Goal: Task Accomplishment & Management: Manage account settings

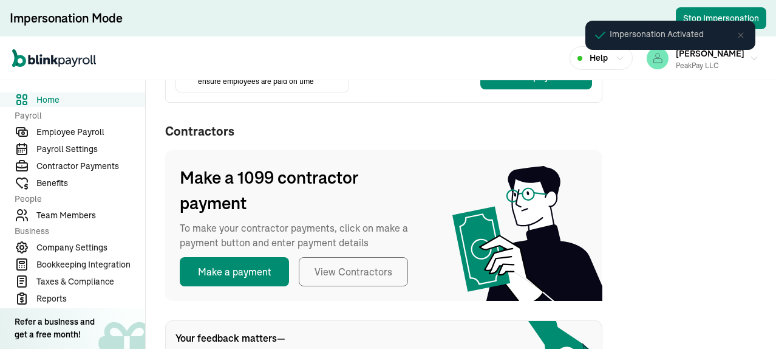
scroll to position [394, 0]
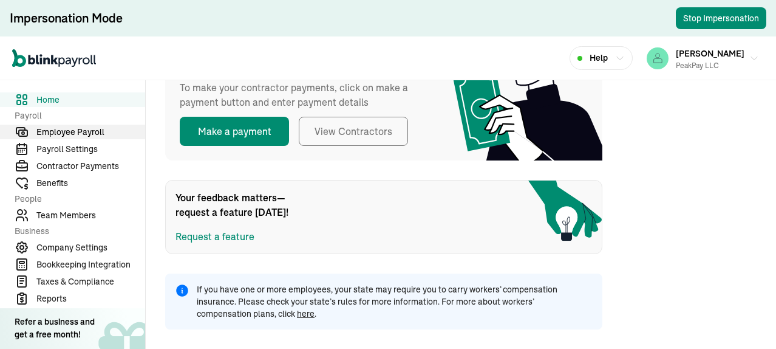
click at [71, 128] on span "Employee Payroll" at bounding box center [90, 132] width 109 height 13
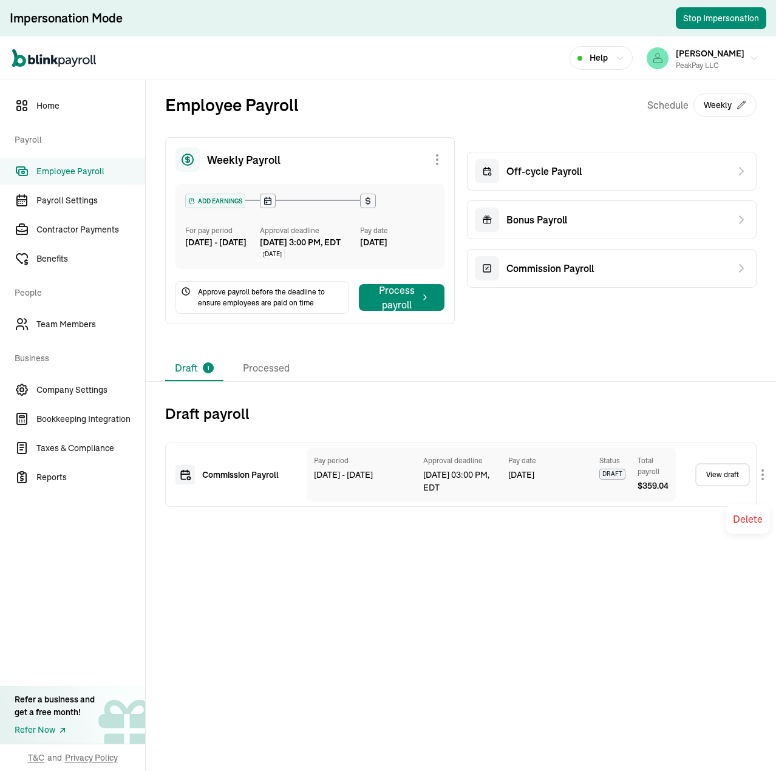
click at [761, 348] on body "Impersonation Mode Stop Impersonation Open main menu Help [PERSON_NAME] PeakPay…" at bounding box center [388, 385] width 776 height 771
click at [717, 348] on link "View draft" at bounding box center [722, 474] width 55 height 23
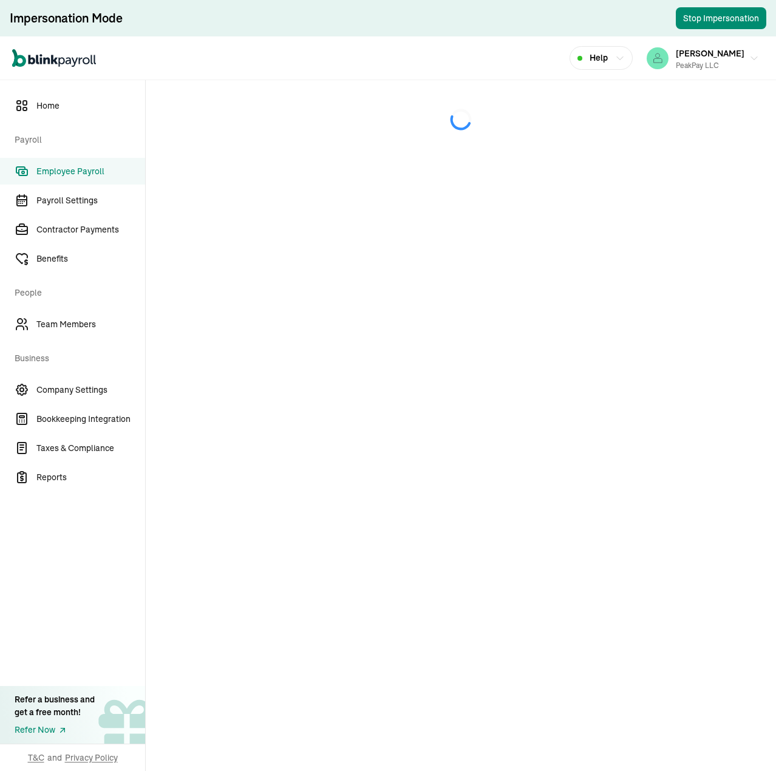
select select "direct_deposit"
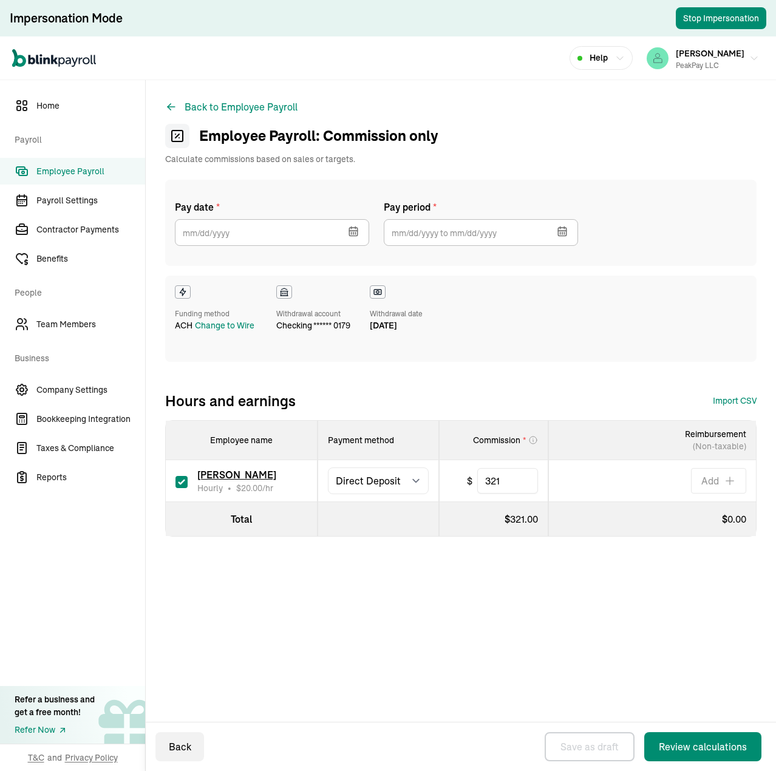
type input "[DATE]"
type input "[DATE] ~ [DATE]"
click at [233, 325] on div "Change to Wire" at bounding box center [225, 325] width 60 height 13
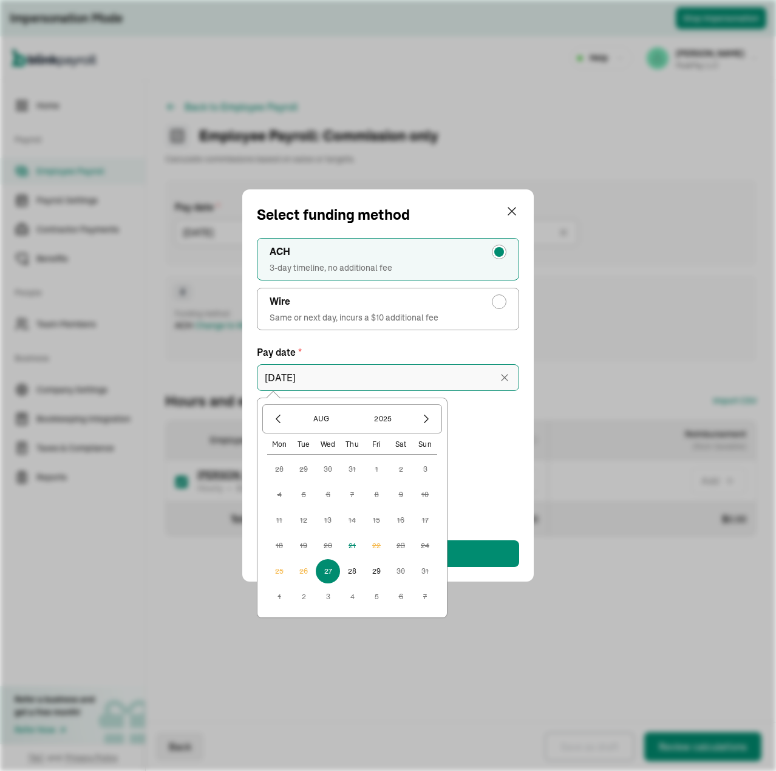
click at [345, 348] on input "[DATE]" at bounding box center [388, 377] width 262 height 27
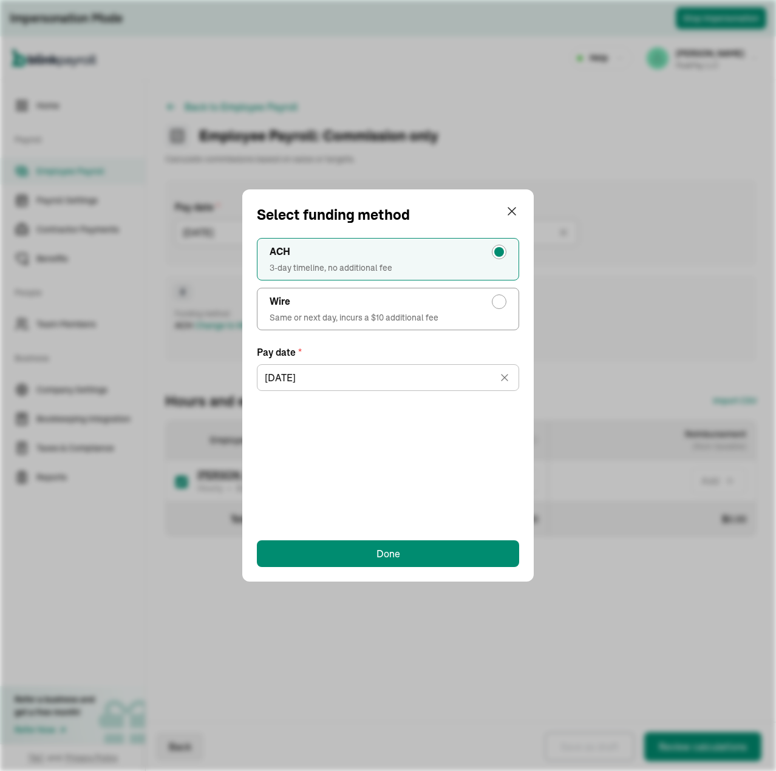
click at [499, 306] on div "radio-group" at bounding box center [499, 301] width 15 height 15
click at [499, 304] on input "Wire Same or next day, incurs a $10 additional fee" at bounding box center [502, 299] width 10 height 10
radio input "true"
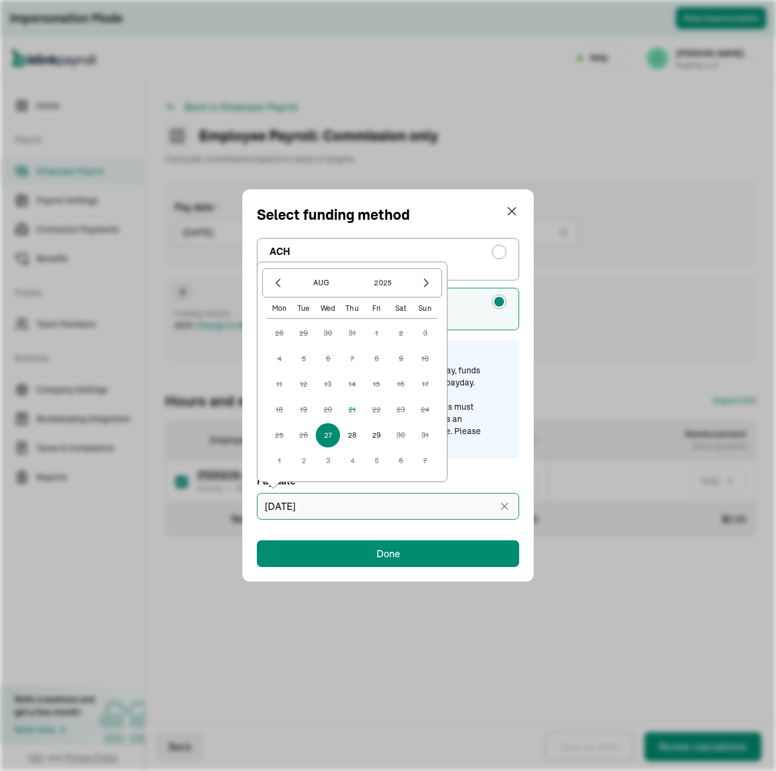
click at [363, 348] on input "[DATE]" at bounding box center [388, 506] width 262 height 27
click at [494, 348] on div "Important To pay employees by 8:30 AM ET on payday, funds must be wired by 5 PM…" at bounding box center [398, 400] width 221 height 100
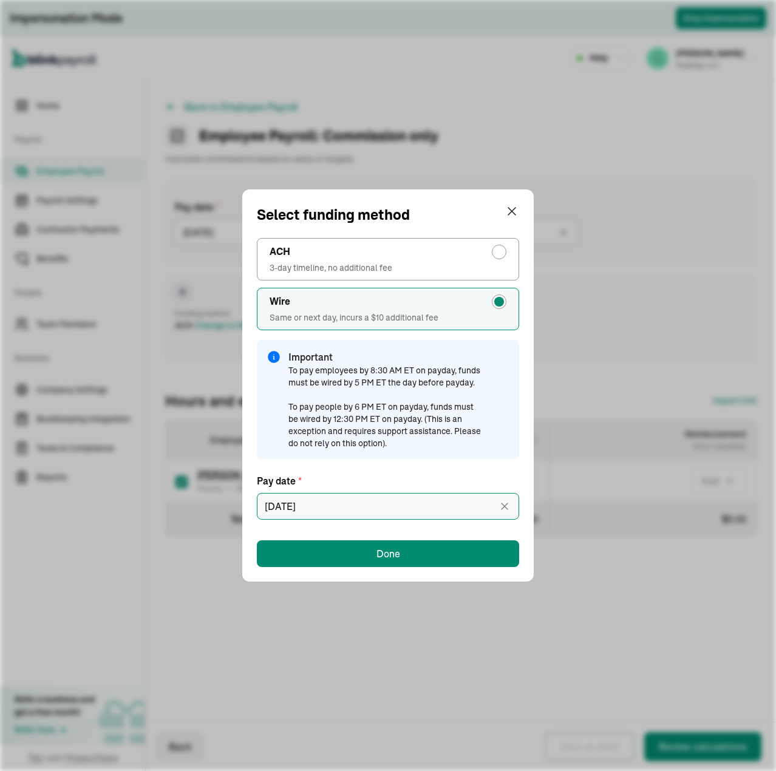
click at [425, 348] on input "[DATE]" at bounding box center [388, 506] width 262 height 27
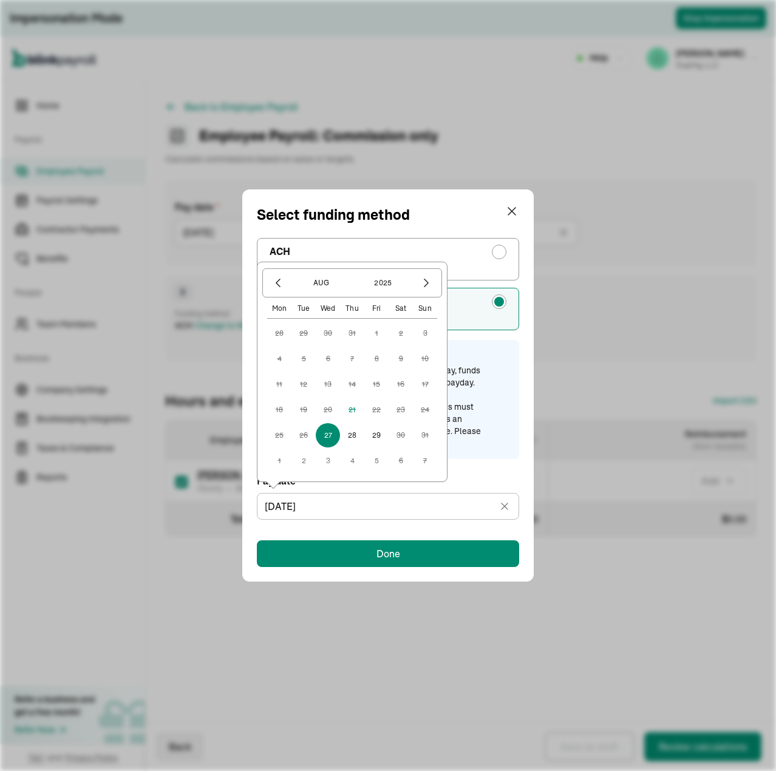
click at [508, 348] on div "Important To pay employees by 8:30 AM ET on payday, funds must be wired by 5 PM…" at bounding box center [398, 400] width 221 height 100
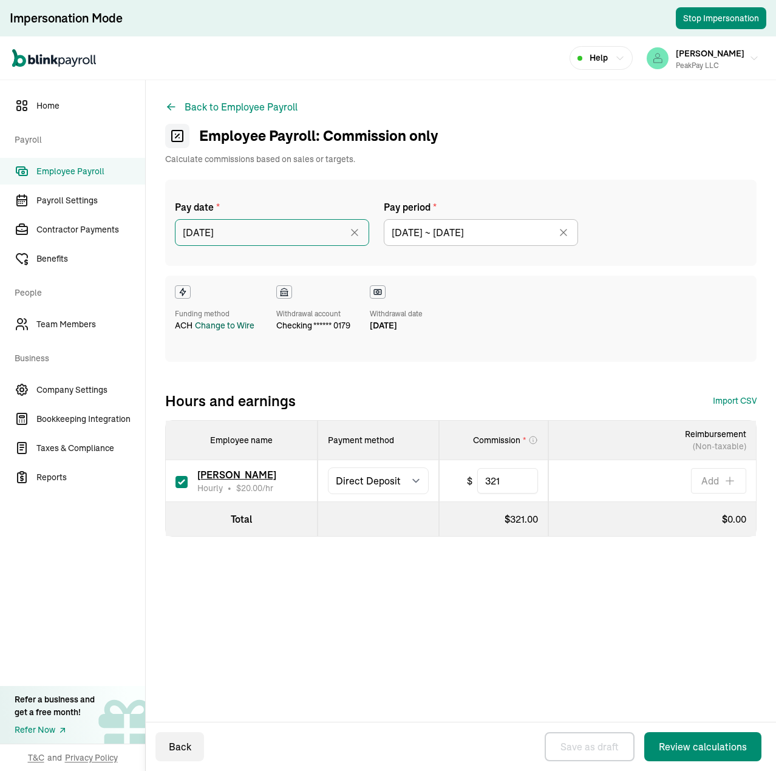
click at [257, 239] on input "[DATE]" at bounding box center [272, 232] width 194 height 27
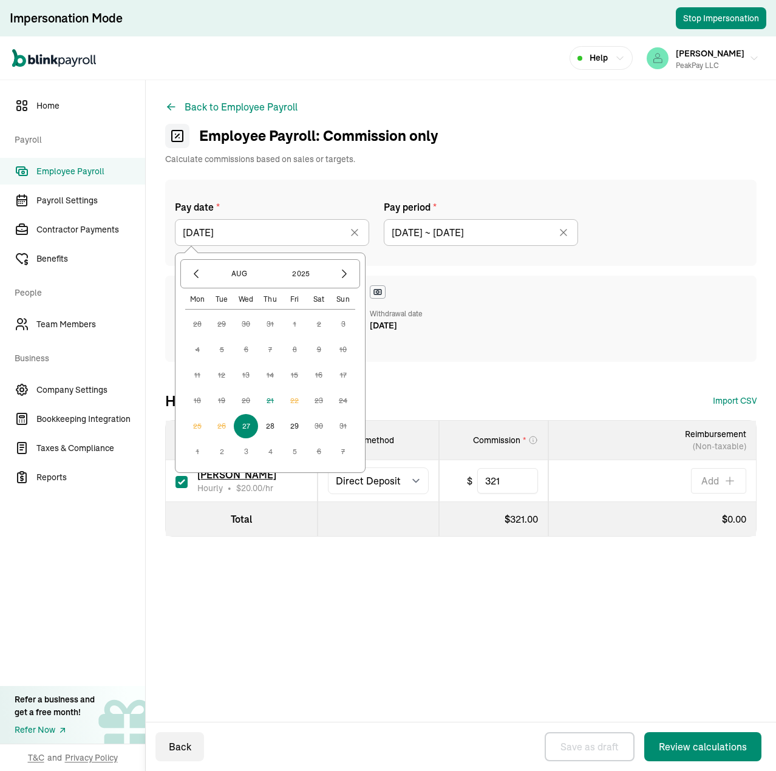
click at [569, 321] on div "Funding method ACH Change to Wire Withdrawal account checking ****** 0179 Withd…" at bounding box center [460, 319] width 591 height 86
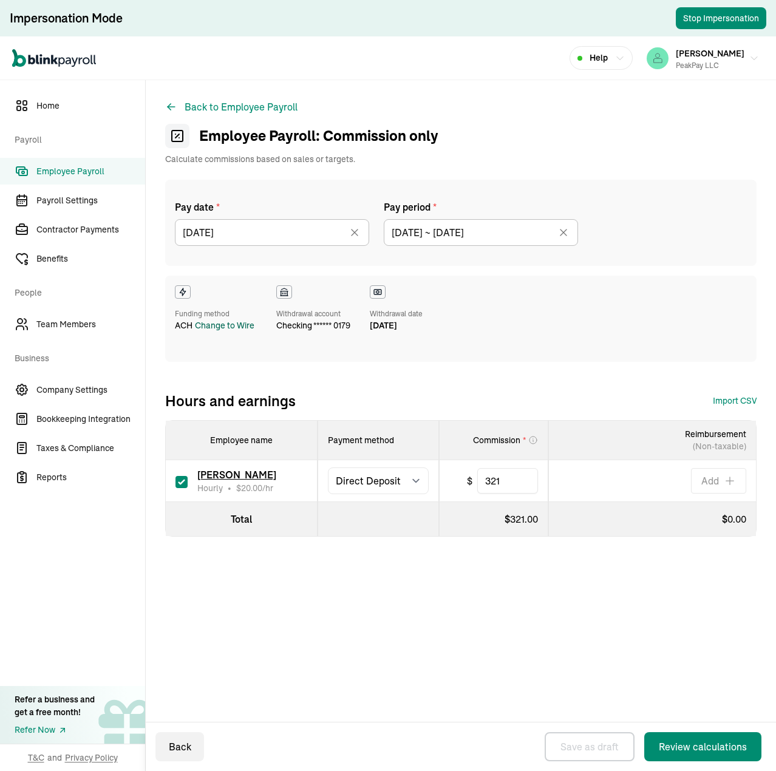
click at [234, 323] on div "Change to Wire" at bounding box center [225, 325] width 60 height 13
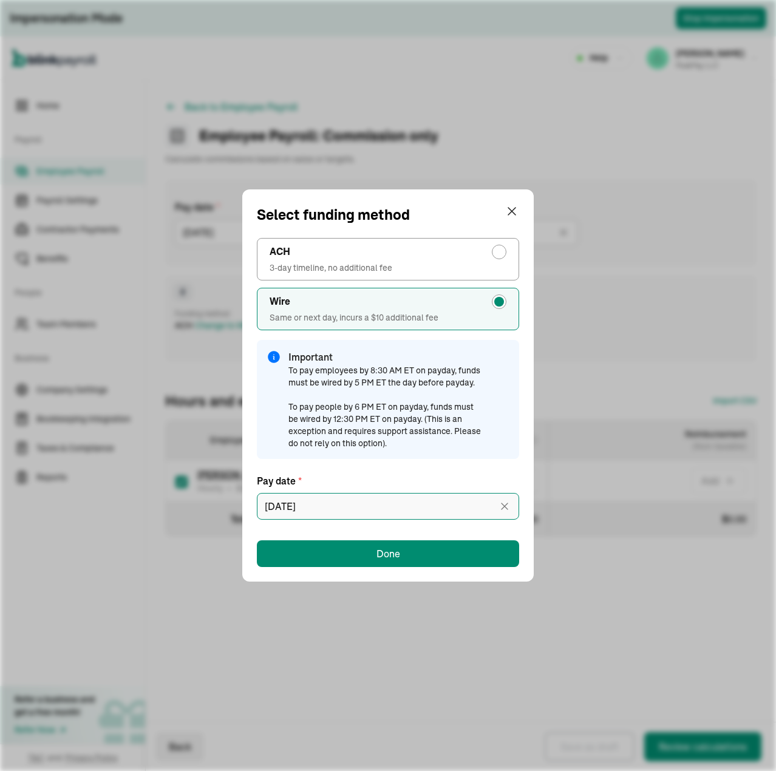
click at [362, 348] on input "[DATE]" at bounding box center [388, 506] width 262 height 27
click at [638, 331] on div "Select funding method ACH 3-day timeline, no additional fee Wire Same or next d…" at bounding box center [388, 385] width 776 height 771
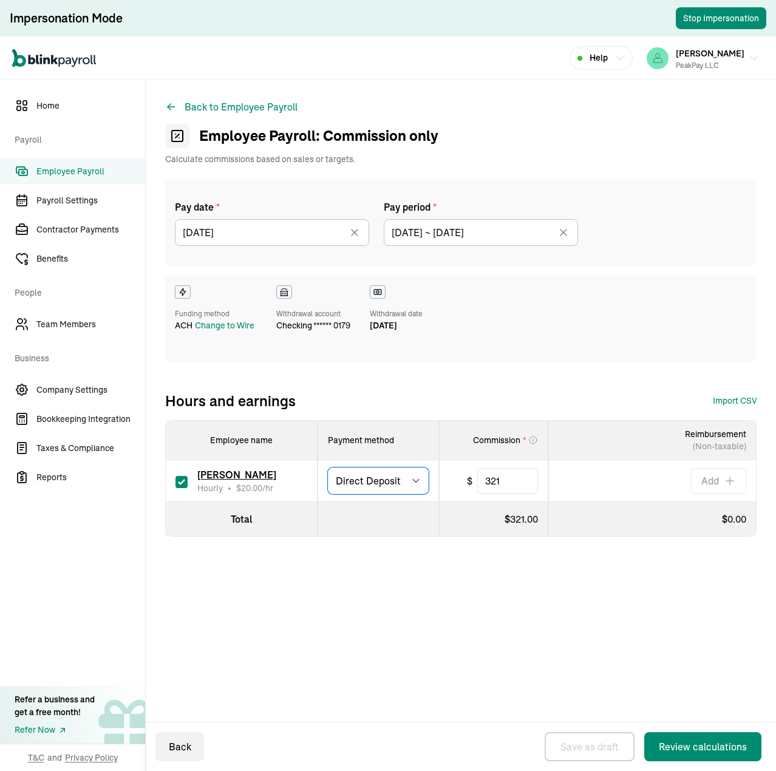
click at [414, 348] on select "Select method Direct Deposit Cash/Check" at bounding box center [378, 481] width 101 height 27
click at [90, 168] on span "Employee Payroll" at bounding box center [90, 171] width 109 height 13
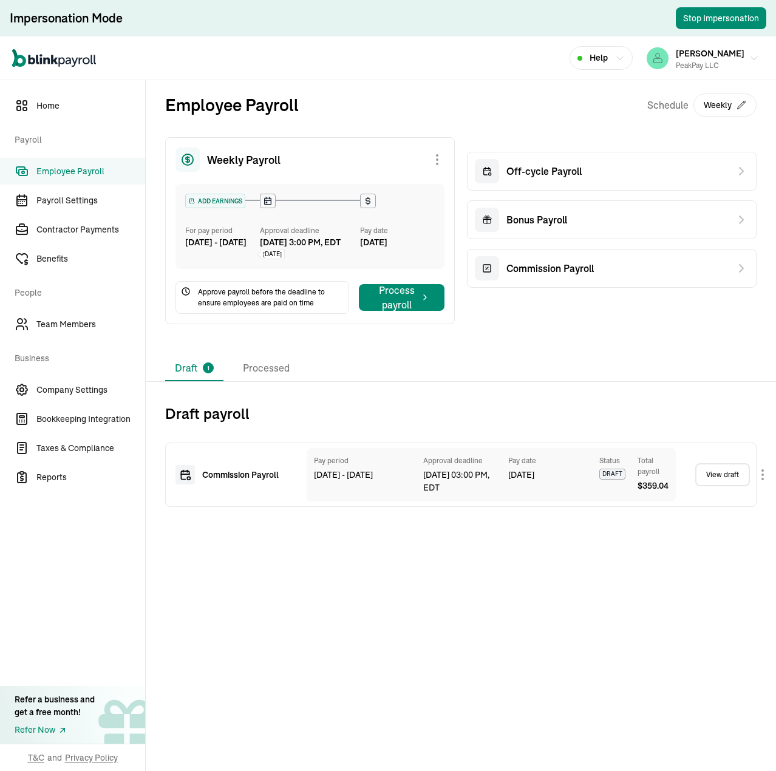
click at [758, 348] on body "Impersonation Mode Stop Impersonation Open main menu Help [PERSON_NAME] PeakPay…" at bounding box center [388, 385] width 776 height 771
click at [725, 348] on link "View draft" at bounding box center [722, 474] width 55 height 23
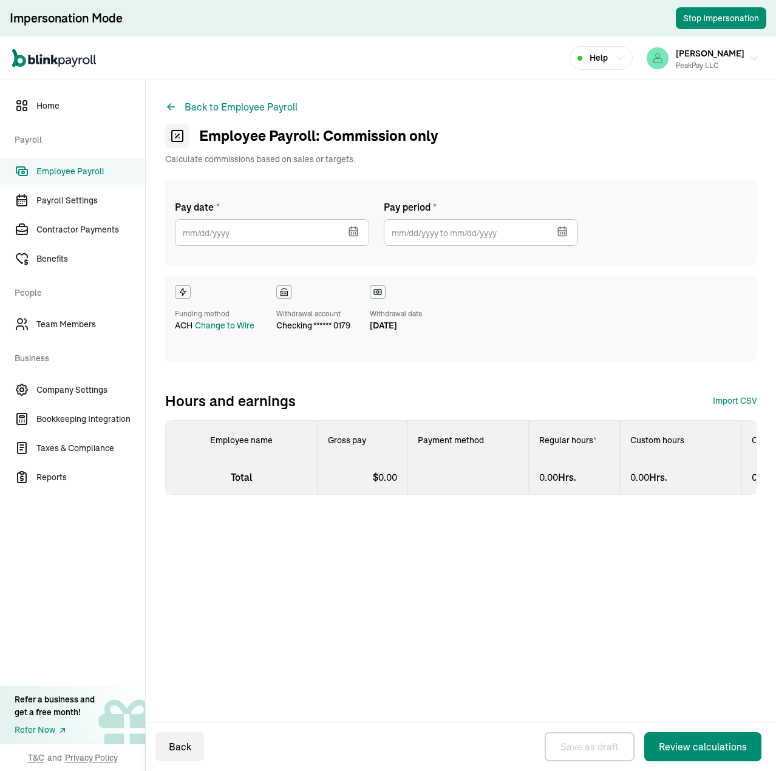
select select "direct_deposit"
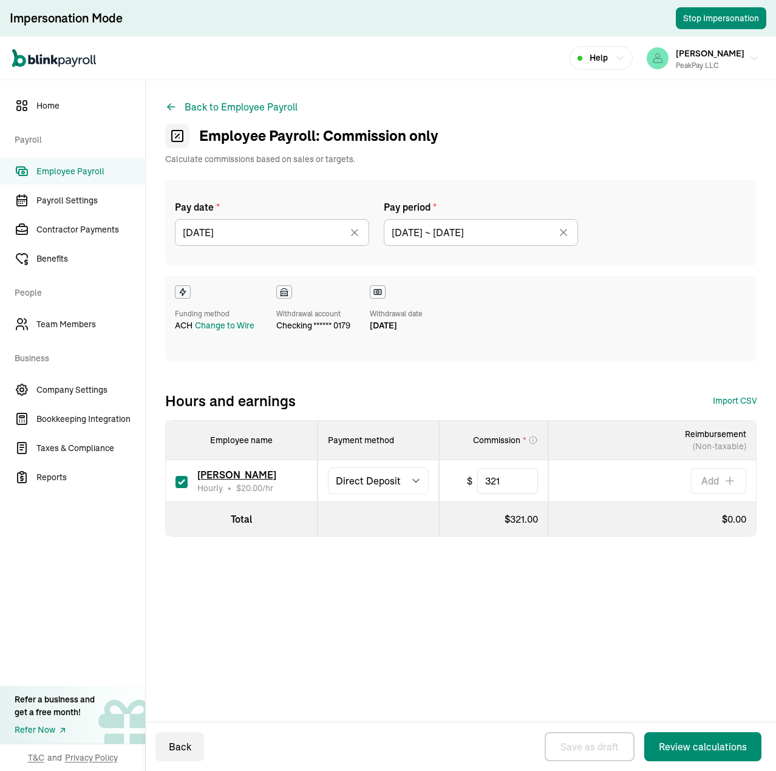
click at [86, 169] on span "Employee Payroll" at bounding box center [90, 171] width 109 height 13
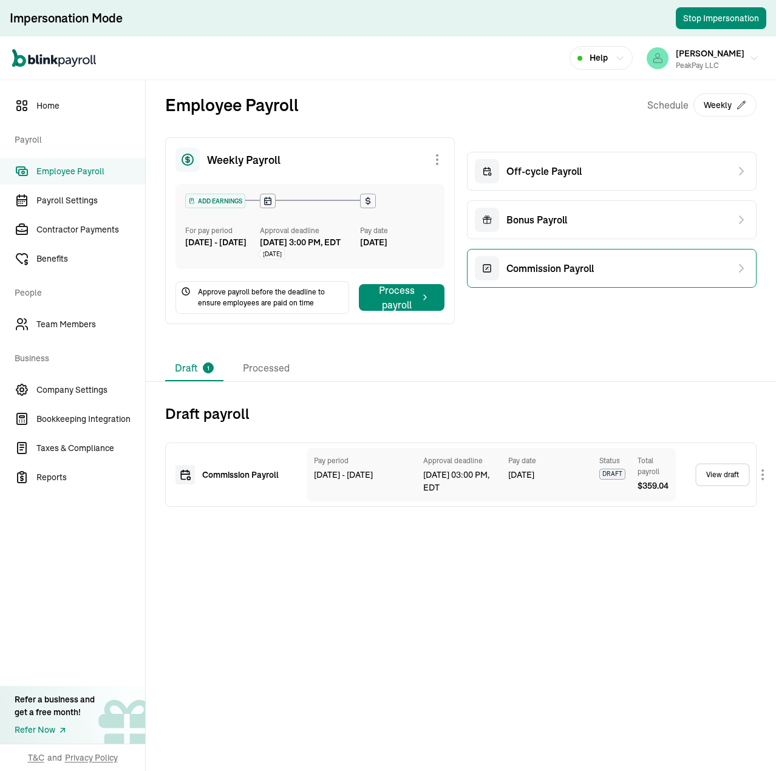
click at [653, 269] on div "Commission Payroll" at bounding box center [612, 268] width 290 height 39
click at [568, 262] on span "Commission Payroll" at bounding box center [549, 268] width 87 height 15
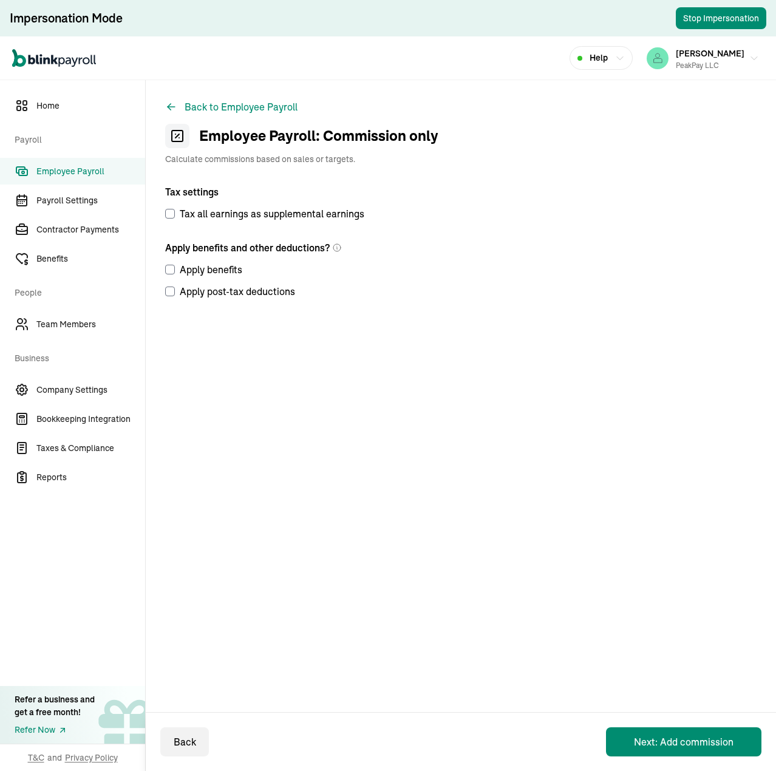
click at [171, 215] on input "Tax all earnings as supplemental earnings" at bounding box center [170, 214] width 10 height 10
checkbox input "true"
click at [251, 104] on button "Back to Employee Payroll" at bounding box center [231, 107] width 132 height 15
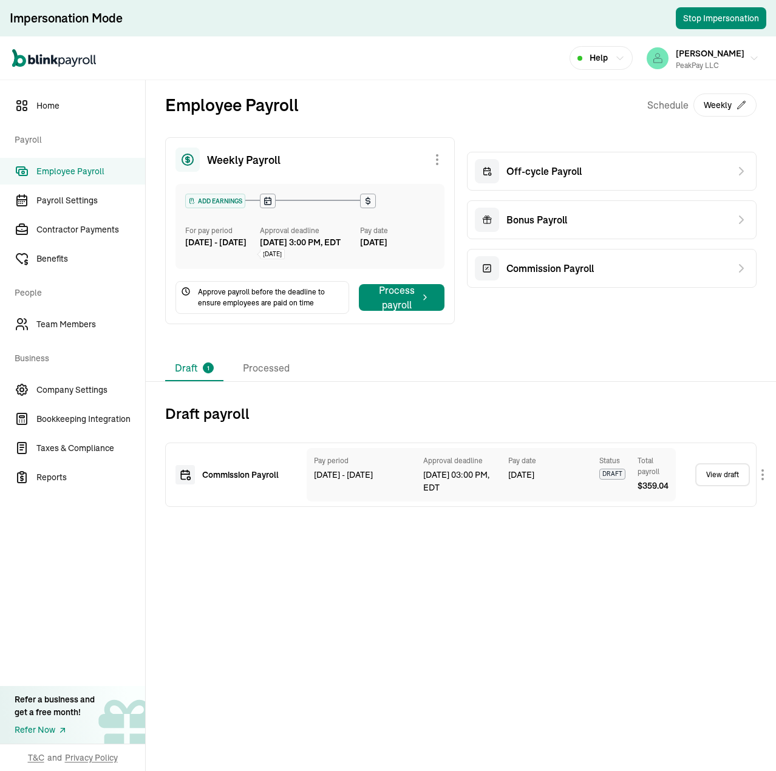
click at [72, 176] on span "Employee Payroll" at bounding box center [90, 171] width 109 height 13
click at [74, 170] on span "Employee Payroll" at bounding box center [90, 171] width 109 height 13
click at [763, 348] on body "Impersonation Mode Stop Impersonation Open main menu Help [PERSON_NAME] PeakPay…" at bounding box center [388, 385] width 776 height 771
click at [713, 348] on link "View draft" at bounding box center [722, 474] width 55 height 23
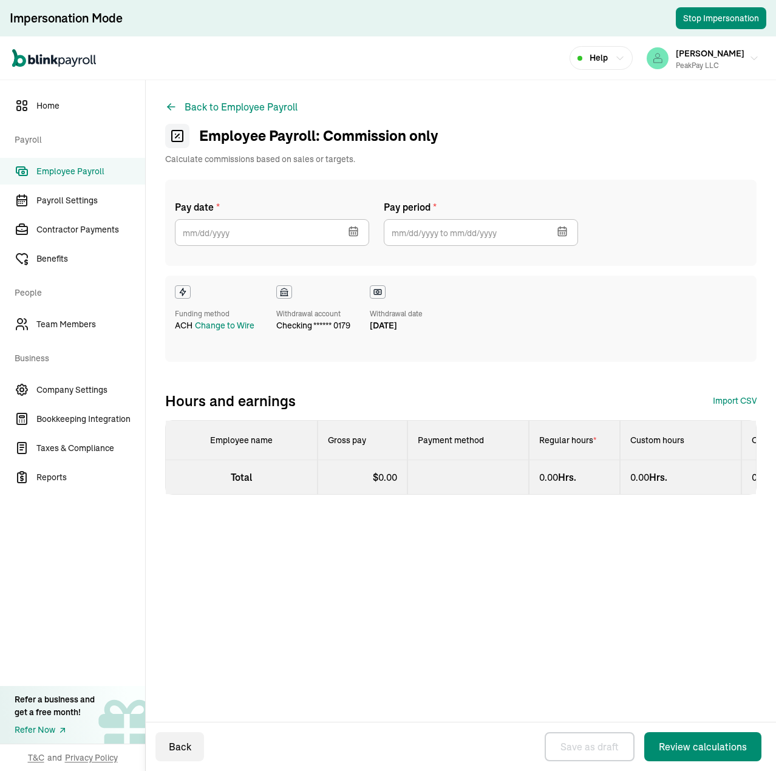
select select "direct_deposit"
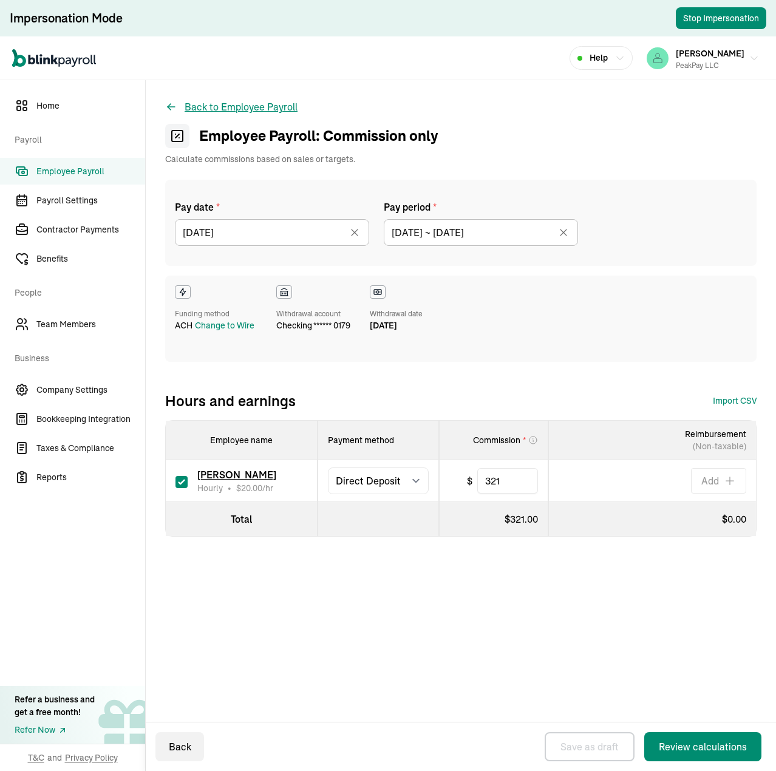
click at [274, 104] on button "Back to Employee Payroll" at bounding box center [231, 107] width 132 height 15
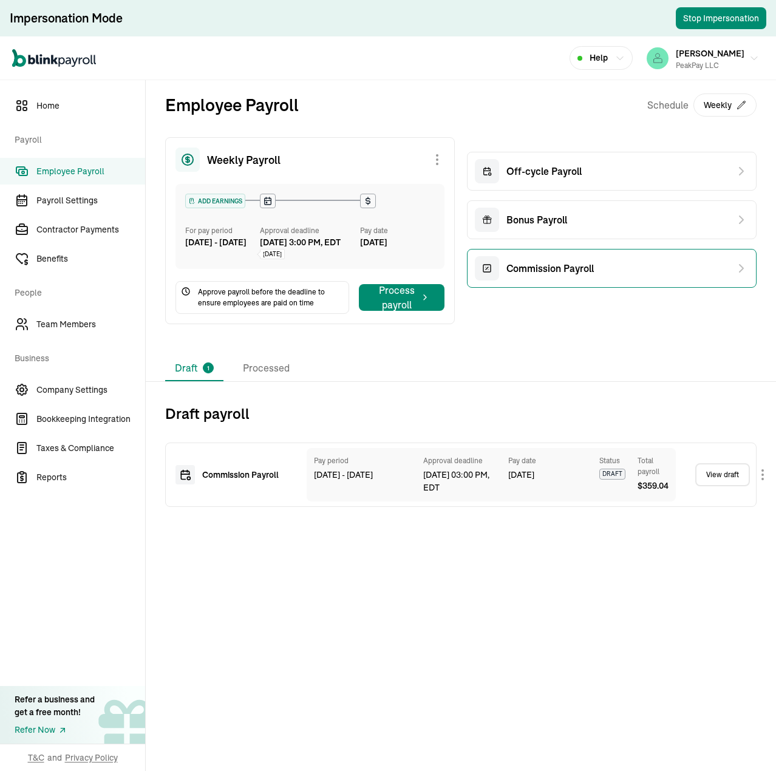
click at [567, 264] on span "Commission Payroll" at bounding box center [549, 268] width 87 height 15
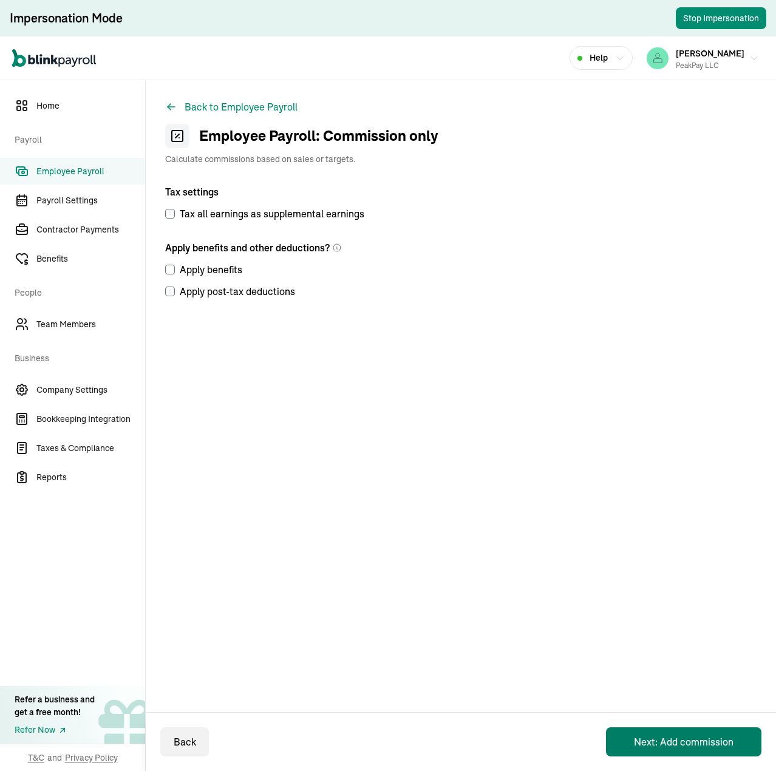
click at [685, 348] on button "Next: Add commission" at bounding box center [683, 741] width 155 height 29
select select "direct_deposit"
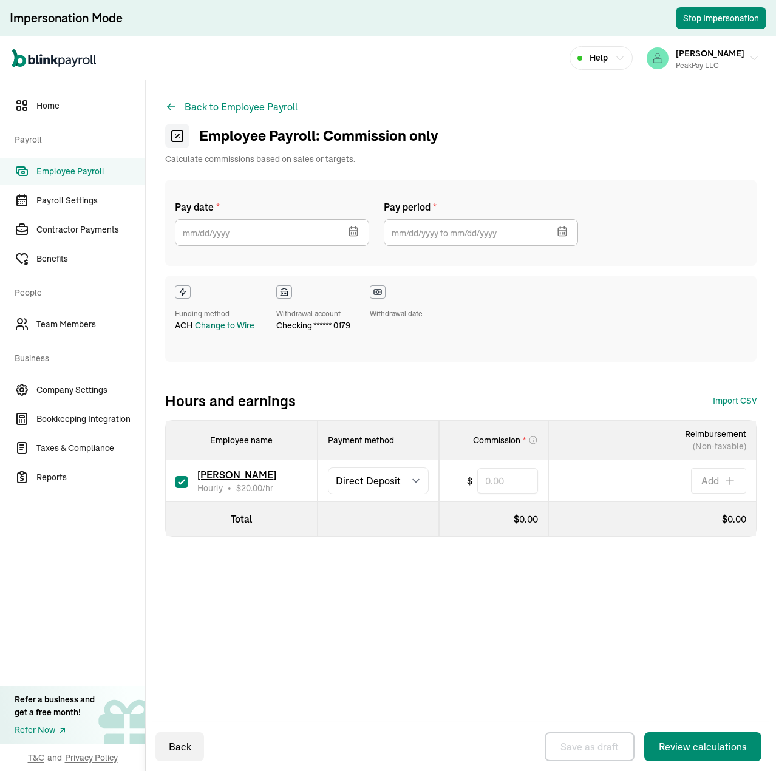
click at [233, 325] on div "Change to Wire" at bounding box center [225, 325] width 60 height 13
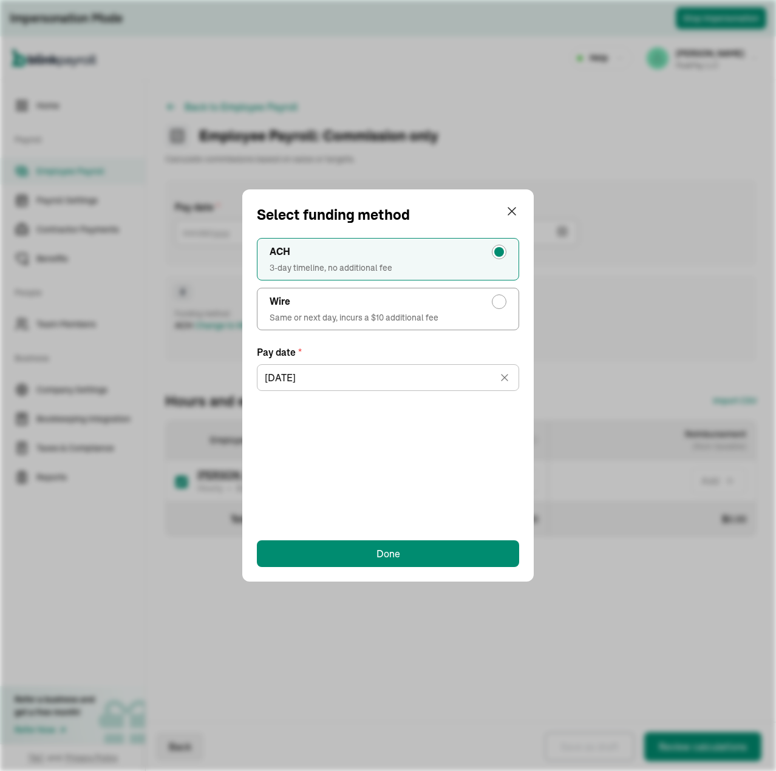
click at [409, 311] on span "Same or next day, incurs a $10 additional fee" at bounding box center [388, 317] width 237 height 12
click at [497, 304] on input "Wire Same or next day, incurs a $10 additional fee" at bounding box center [502, 299] width 10 height 10
radio input "true"
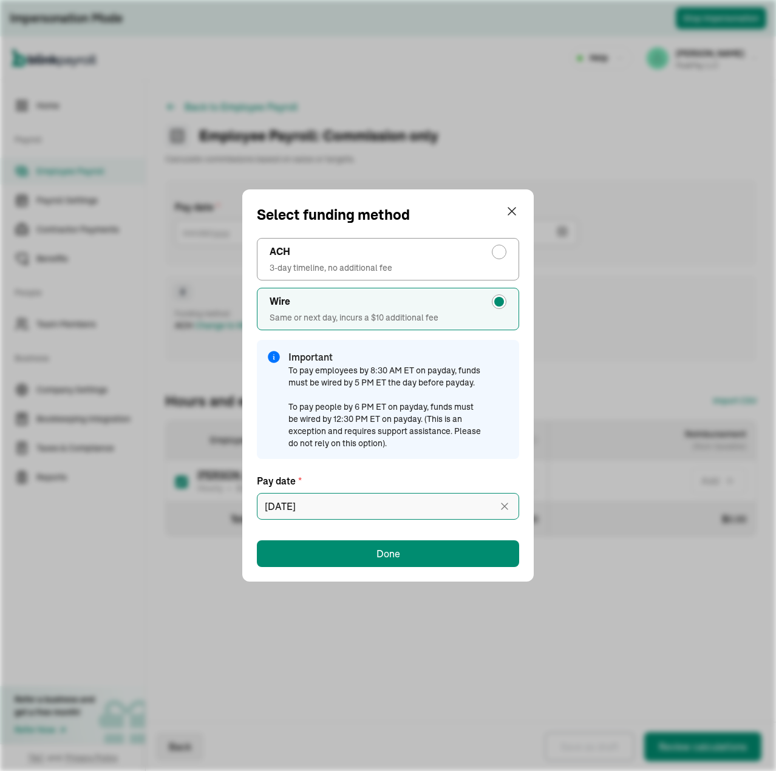
click at [352, 348] on input "[DATE]" at bounding box center [388, 506] width 262 height 27
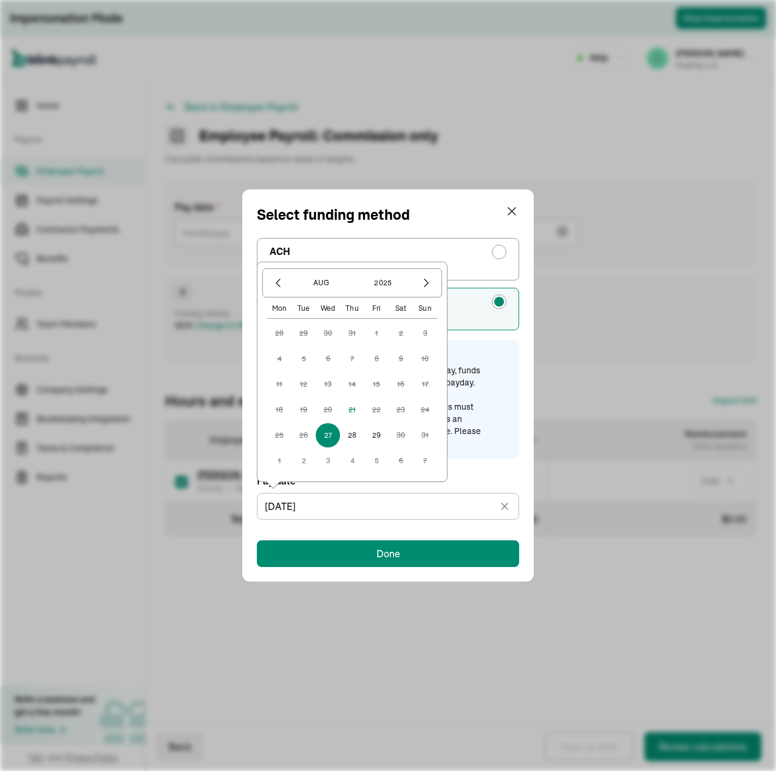
click at [468, 216] on div "Select funding method" at bounding box center [388, 215] width 262 height 22
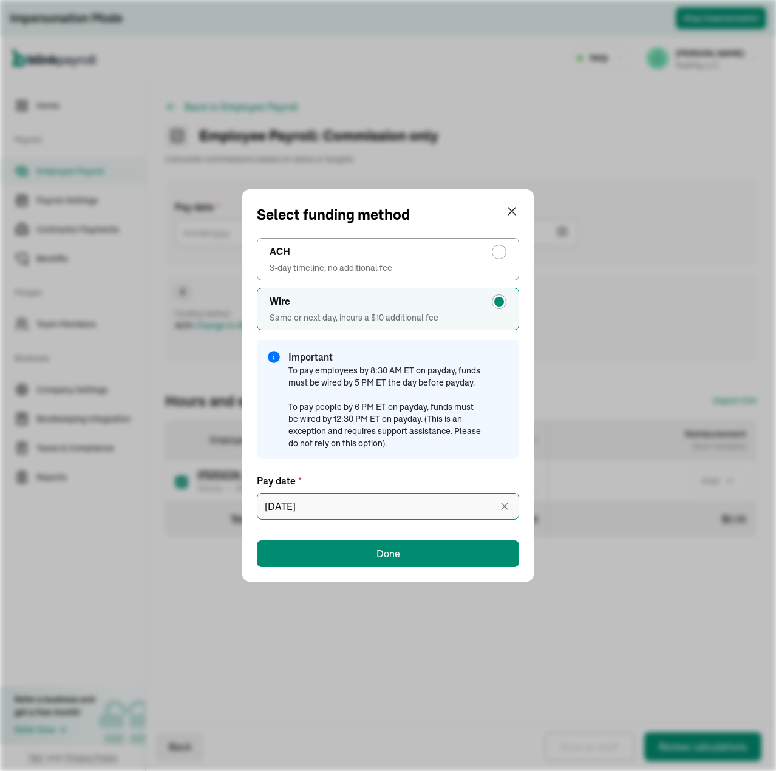
click at [370, 348] on input "[DATE]" at bounding box center [388, 506] width 262 height 27
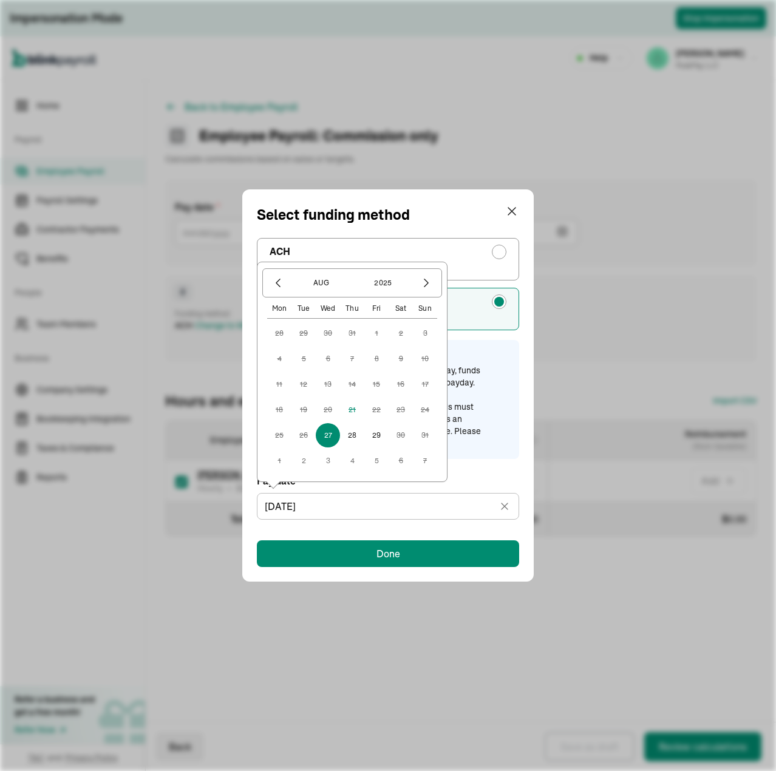
click at [328, 348] on button "27" at bounding box center [328, 435] width 24 height 24
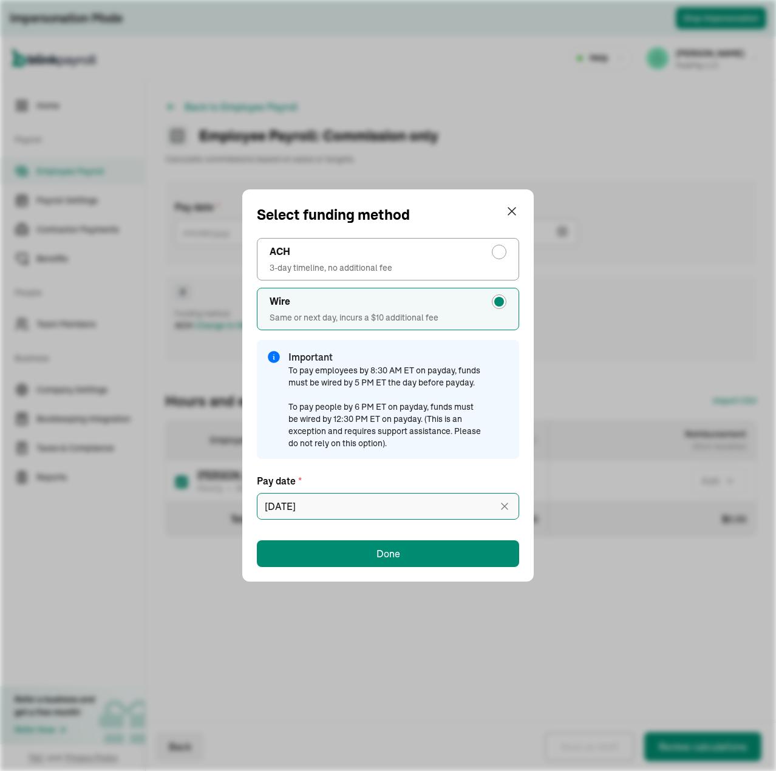
click at [353, 348] on input "[DATE]" at bounding box center [388, 506] width 262 height 27
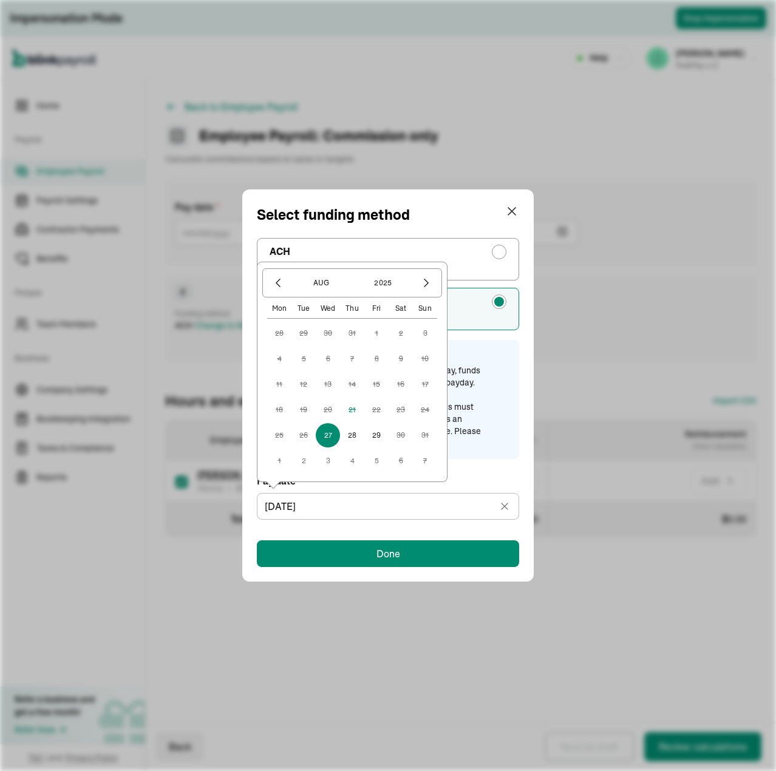
click at [503, 348] on div "Important To pay employees by 8:30 AM ET on payday, funds must be wired by 5 PM…" at bounding box center [398, 400] width 221 height 100
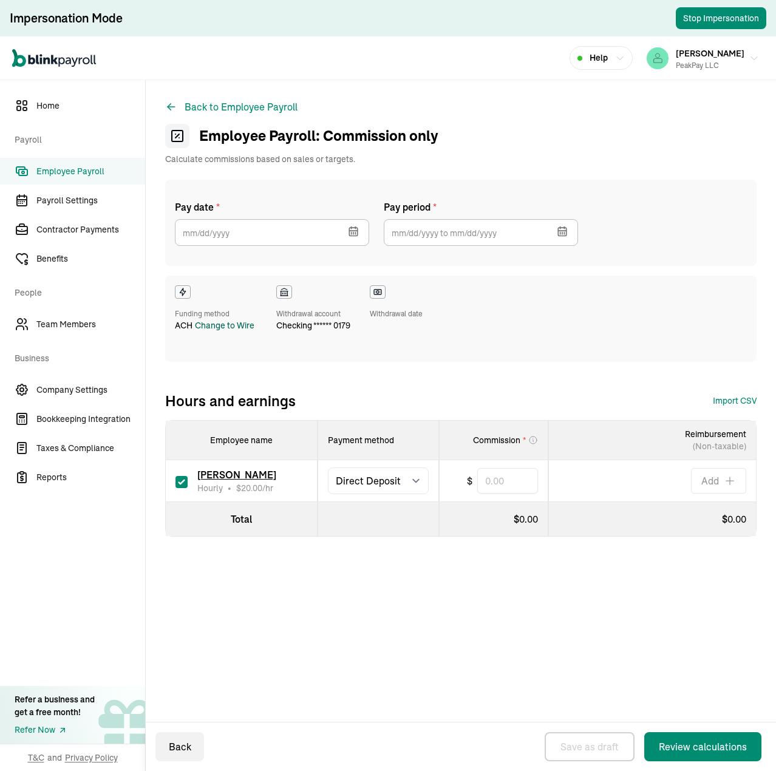
click at [82, 169] on span "Employee Payroll" at bounding box center [90, 171] width 109 height 13
